Goal: Book appointment/travel/reservation

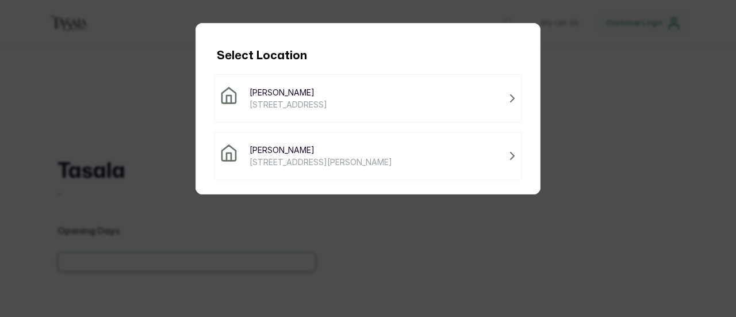
click at [371, 144] on span "[PERSON_NAME]" at bounding box center [320, 150] width 143 height 12
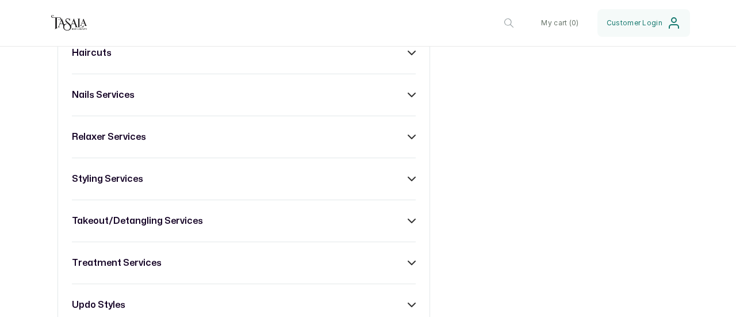
scroll to position [645, 0]
click at [274, 186] on div "styling services" at bounding box center [244, 179] width 344 height 14
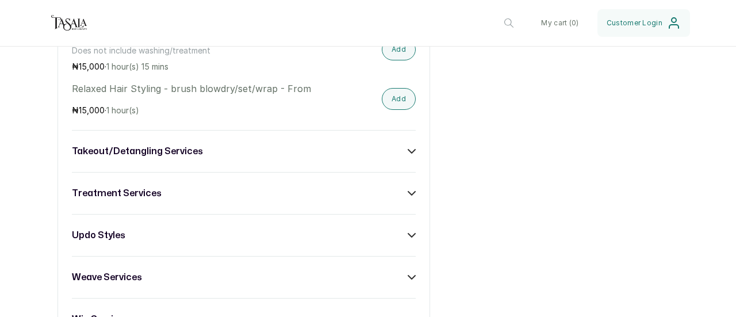
scroll to position [1146, 0]
click at [307, 157] on div "takeout/detangling services" at bounding box center [244, 151] width 344 height 14
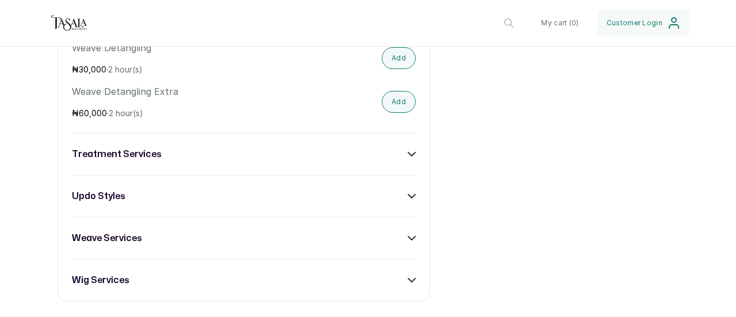
scroll to position [2458, 0]
click at [256, 160] on div "treatment services" at bounding box center [244, 154] width 344 height 14
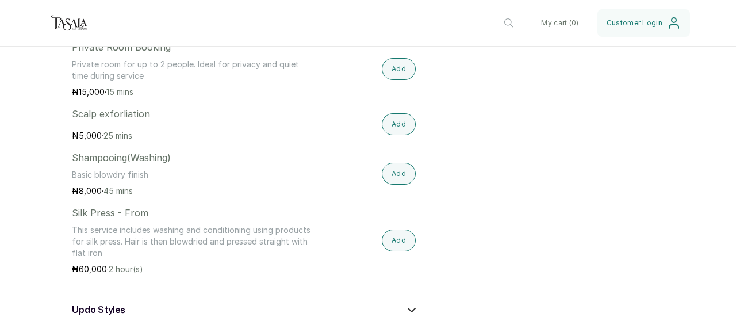
scroll to position [2920, 0]
click at [386, 180] on button "Add" at bounding box center [399, 175] width 34 height 22
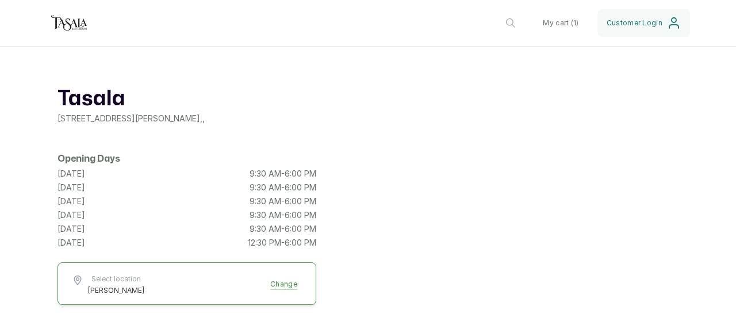
scroll to position [0, 0]
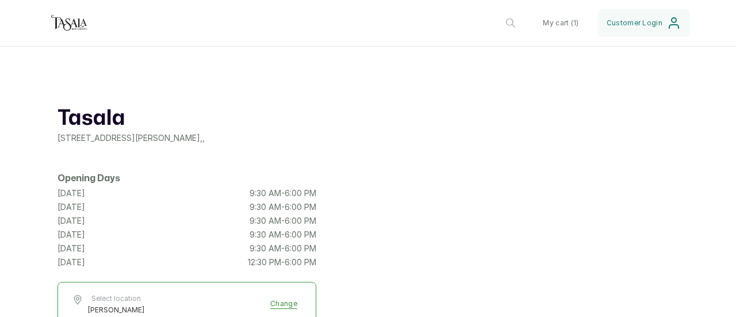
click at [555, 22] on button "My cart ( 1 )" at bounding box center [560, 23] width 54 height 28
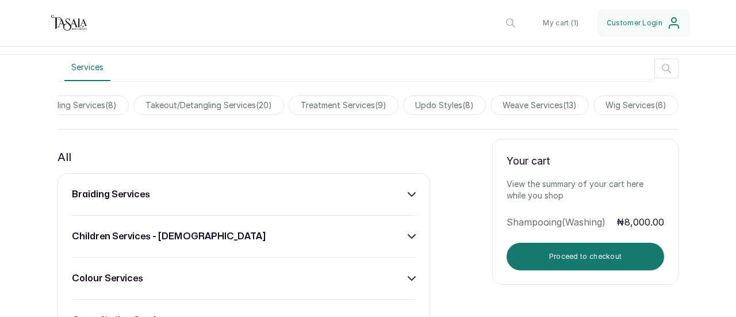
scroll to position [334, 0]
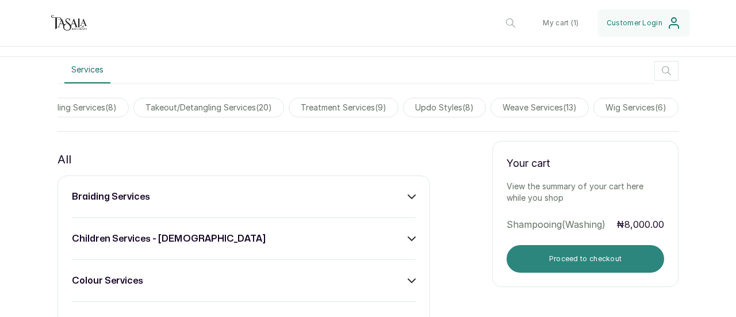
click at [561, 266] on button "Proceed to checkout" at bounding box center [584, 259] width 157 height 28
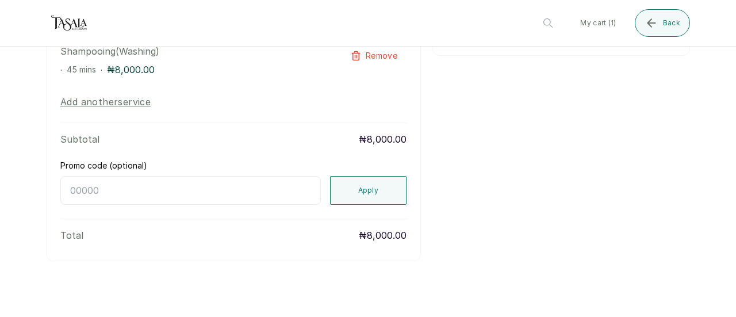
scroll to position [0, 0]
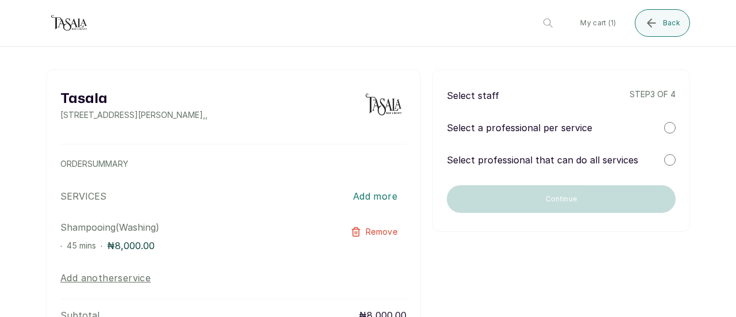
click at [664, 126] on div at bounding box center [669, 127] width 11 height 11
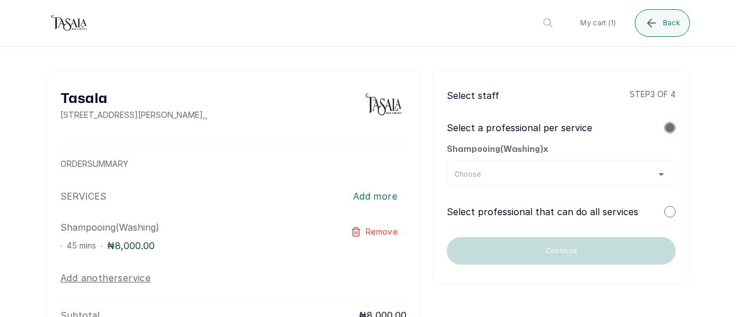
click at [581, 170] on div "Choose" at bounding box center [561, 174] width 214 height 9
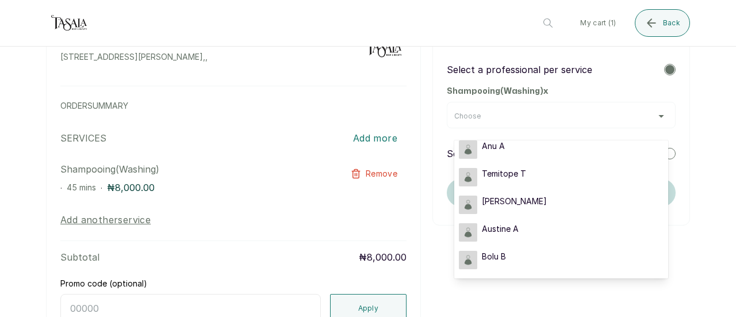
scroll to position [59, 0]
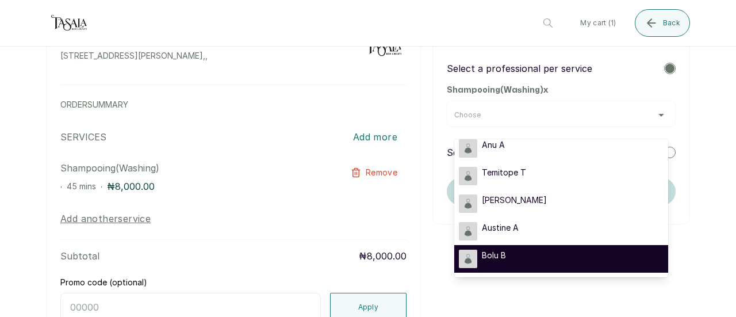
click at [501, 260] on div "Bolu B" at bounding box center [561, 258] width 205 height 18
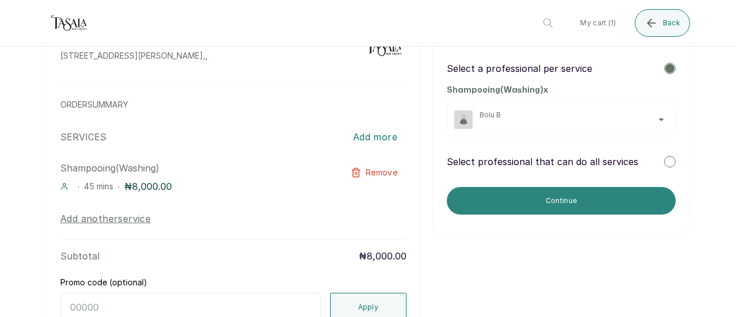
click at [507, 206] on button "Continue" at bounding box center [560, 201] width 229 height 28
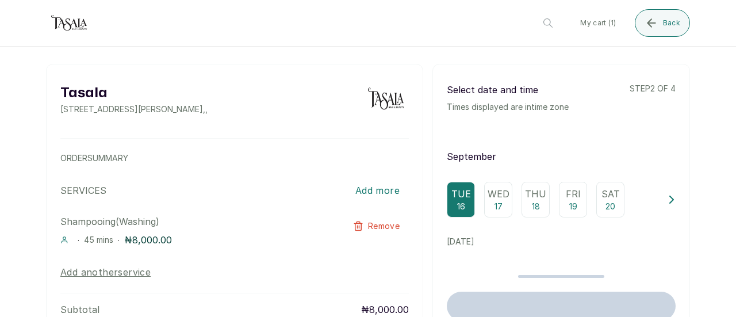
scroll to position [0, 0]
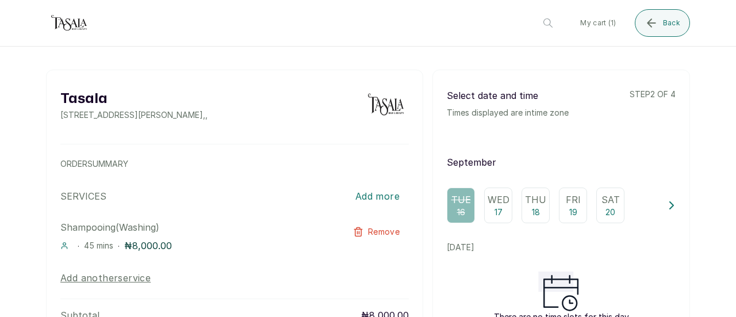
click at [492, 205] on p "Wed" at bounding box center [498, 200] width 22 height 14
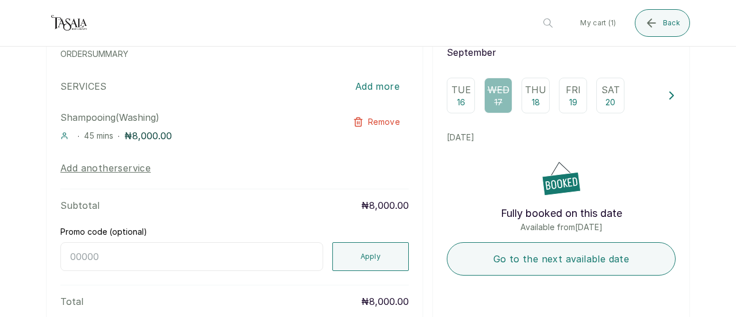
scroll to position [110, 0]
click at [532, 97] on p "18" at bounding box center [536, 101] width 8 height 11
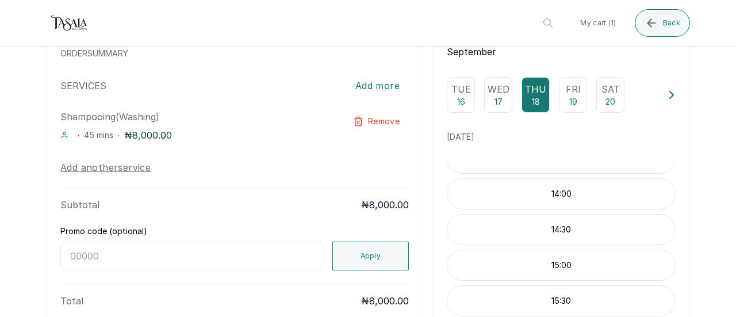
scroll to position [196, 0]
click at [517, 197] on p "14:00" at bounding box center [561, 193] width 228 height 11
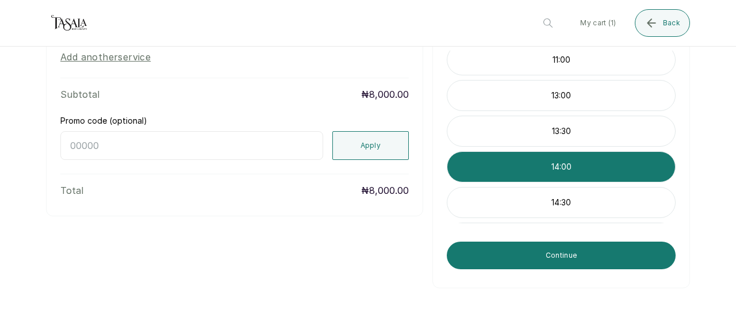
scroll to position [107, 0]
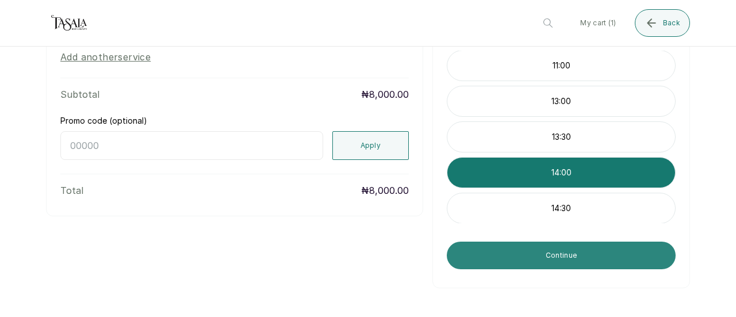
click at [524, 265] on button "Continue" at bounding box center [560, 255] width 229 height 28
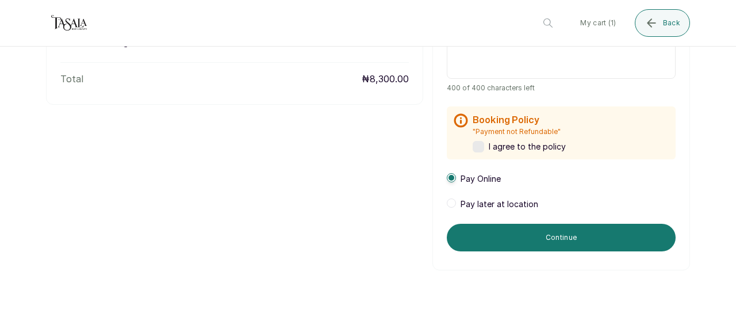
scroll to position [358, 0]
click at [480, 205] on span "Pay later at location" at bounding box center [499, 203] width 78 height 11
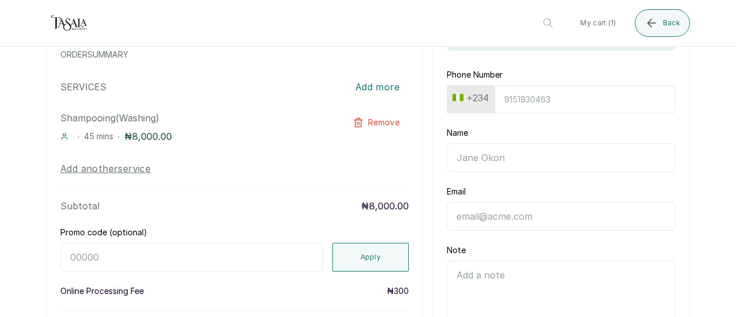
scroll to position [105, 0]
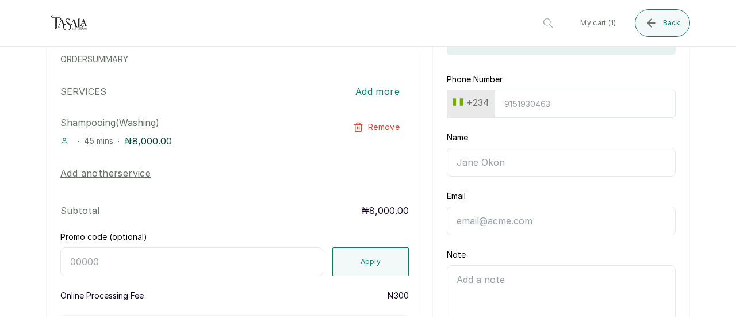
click at [530, 101] on input "Phone Number" at bounding box center [584, 104] width 181 height 28
type input "8094317486"
type input "Olamide A"
type input "[EMAIL_ADDRESS][DOMAIN_NAME]"
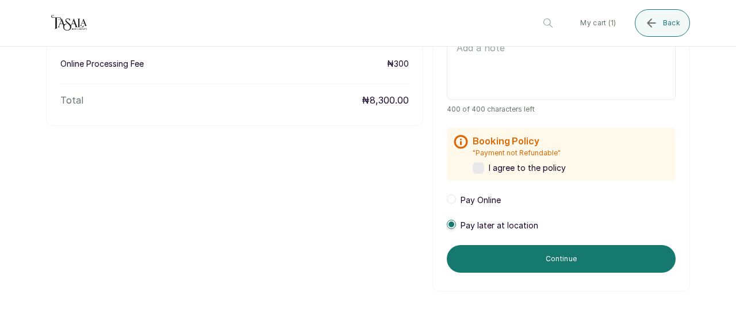
scroll to position [337, 0]
type input "8094317486"
click at [501, 174] on div "Booking Policy "Payment not Refundable" I agree to the policy" at bounding box center [560, 153] width 229 height 53
click at [488, 167] on span "I agree to the policy" at bounding box center [526, 166] width 77 height 11
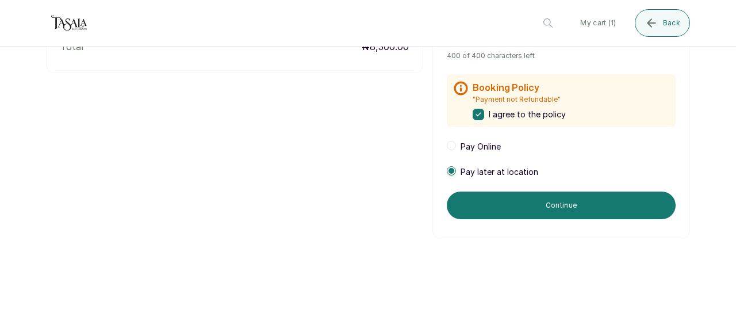
scroll to position [394, 0]
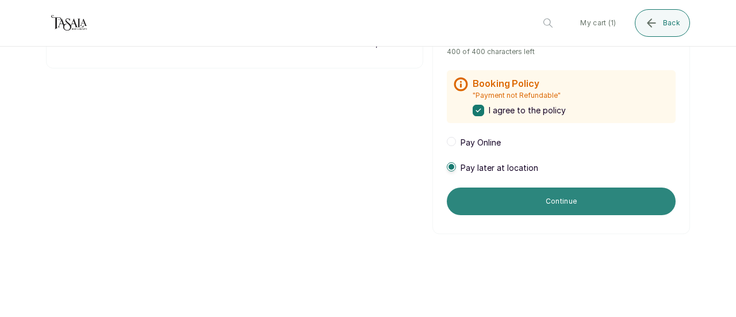
click at [496, 211] on button "Continue" at bounding box center [560, 201] width 229 height 28
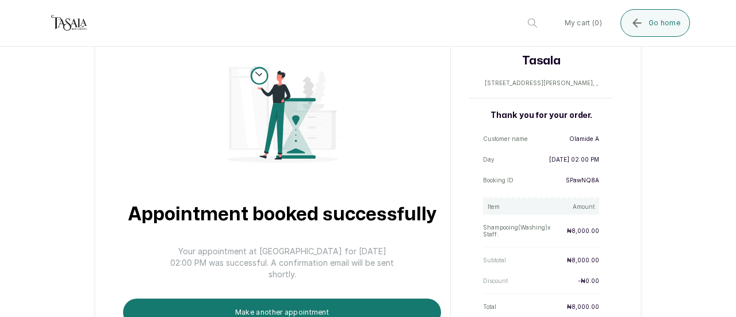
scroll to position [101, 0]
